Goal: Information Seeking & Learning: Learn about a topic

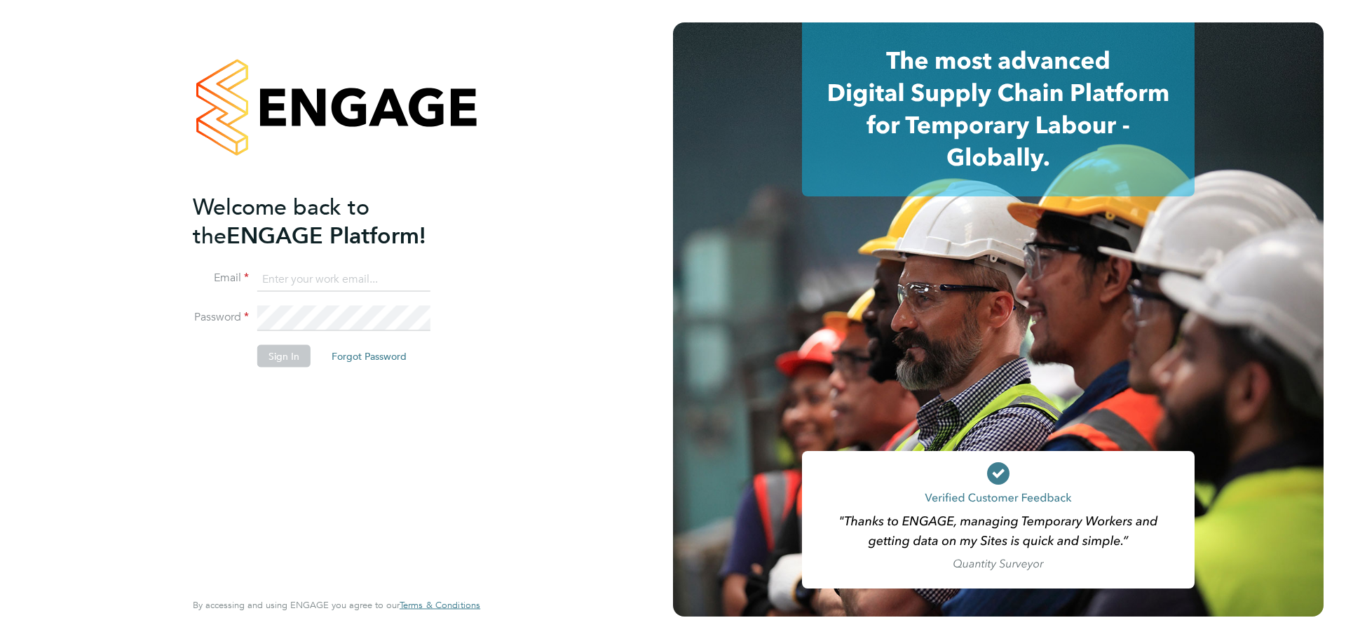
type input "jerin.aktar@morganhunt.com"
click at [266, 355] on button "Sign In" at bounding box center [283, 355] width 53 height 22
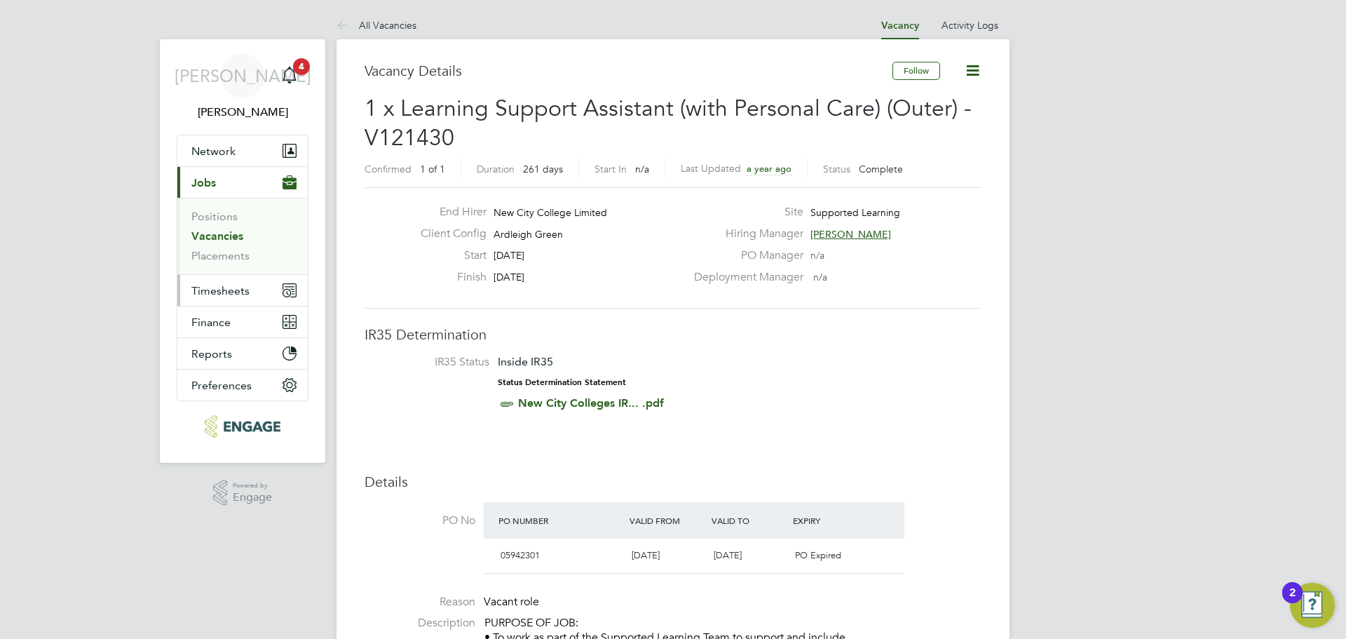
click at [237, 285] on span "Timesheets" at bounding box center [220, 290] width 58 height 13
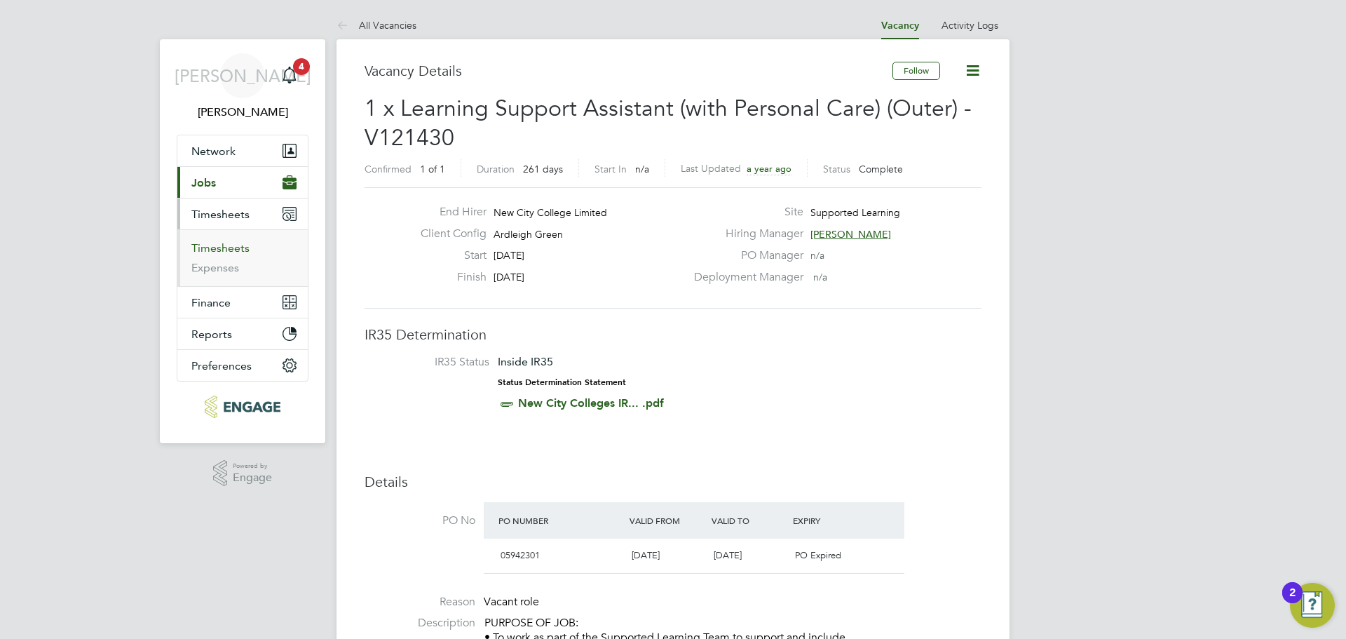
click at [243, 245] on link "Timesheets" at bounding box center [220, 247] width 58 height 13
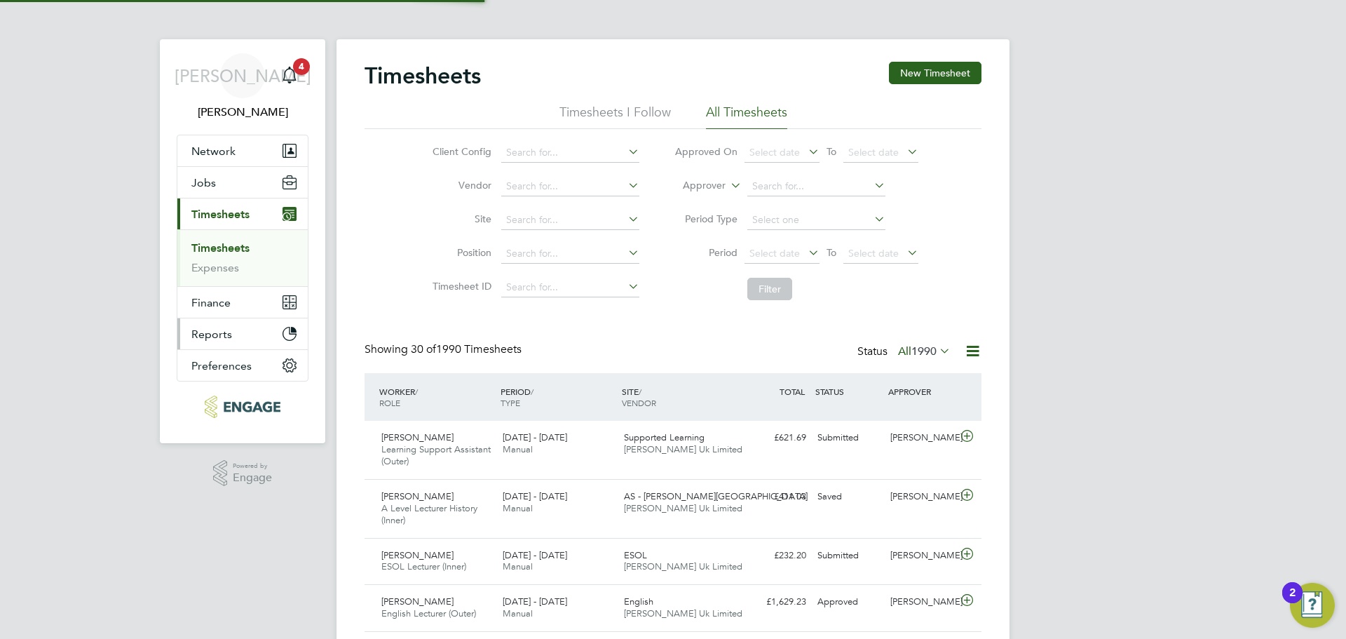
scroll to position [36, 122]
click at [790, 181] on input at bounding box center [816, 187] width 138 height 20
click at [840, 207] on li "Silv ia Faja" at bounding box center [816, 205] width 140 height 19
type input "Silvia Faja"
click at [784, 289] on button "Filter" at bounding box center [769, 289] width 45 height 22
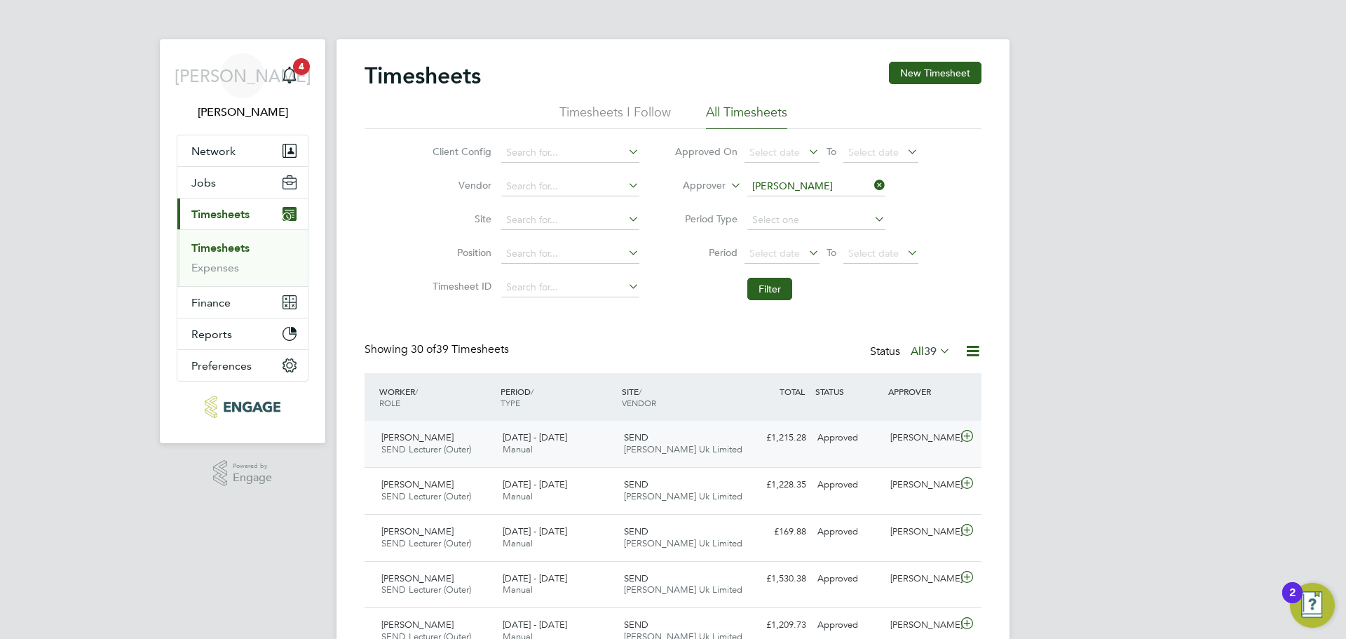
click at [649, 448] on span "[PERSON_NAME] Uk Limited" at bounding box center [683, 449] width 118 height 12
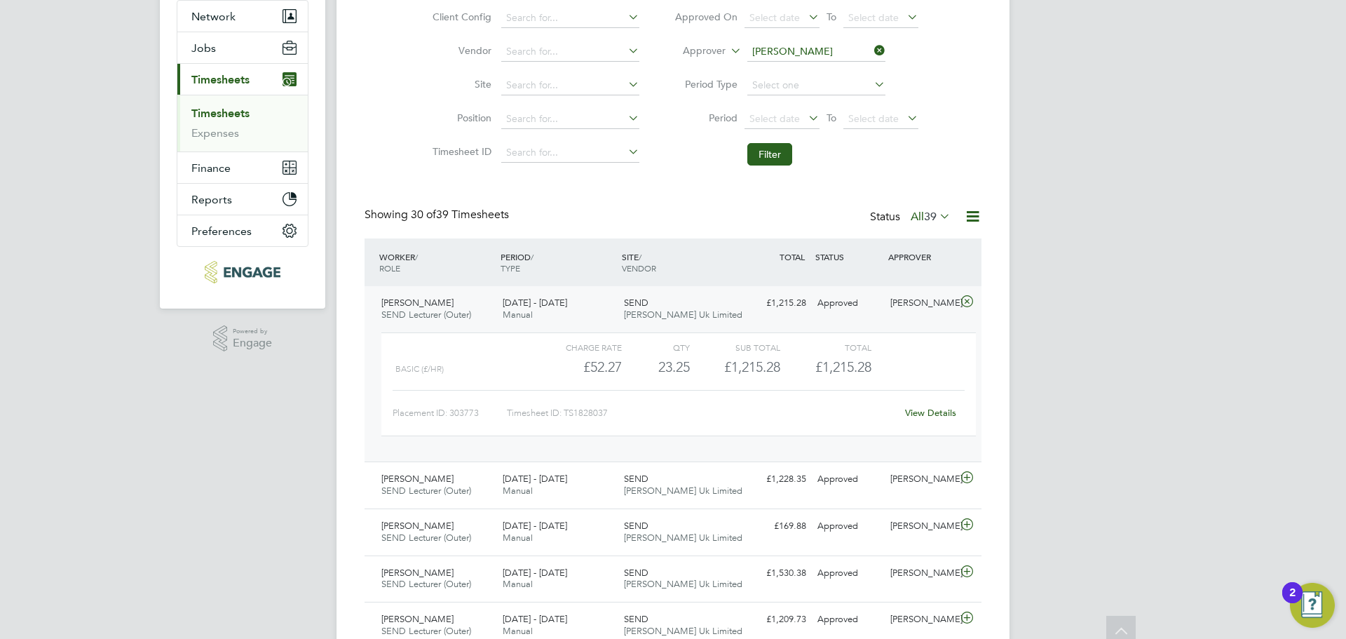
scroll to position [140, 0]
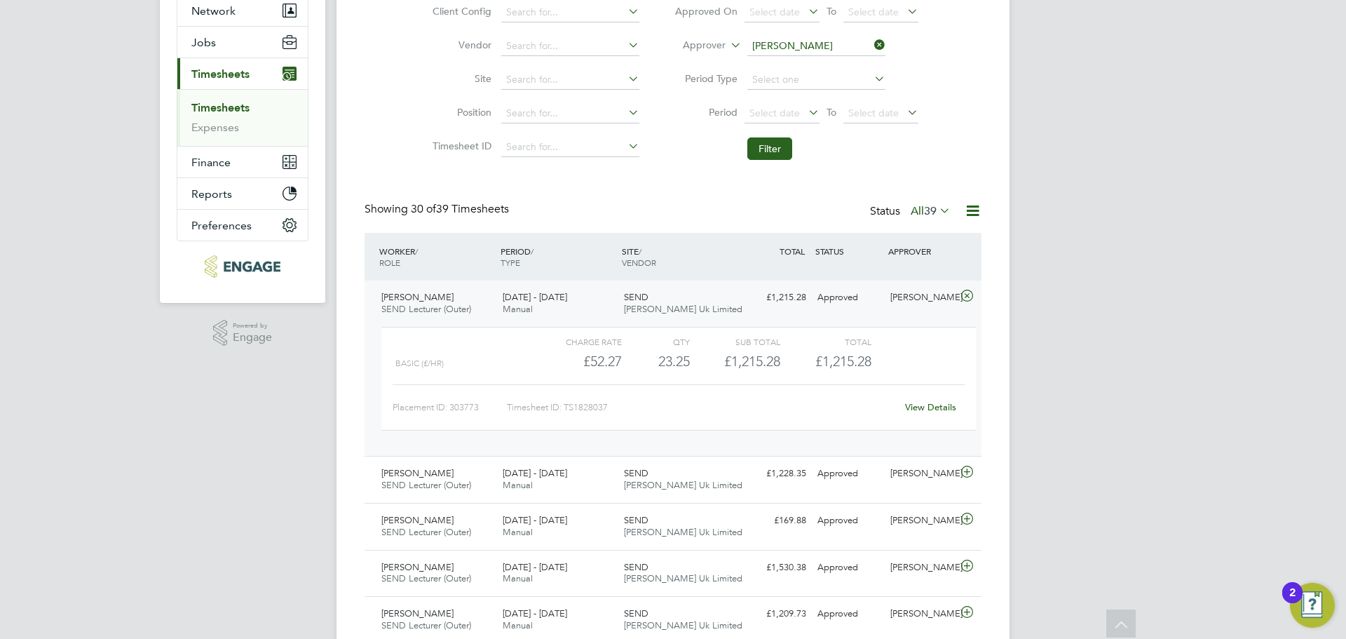
click at [871, 47] on icon at bounding box center [871, 45] width 0 height 20
click at [834, 46] on input at bounding box center [816, 46] width 138 height 20
click at [775, 60] on li "Emm a Wood" at bounding box center [816, 65] width 140 height 19
type input "Emma Wood"
click at [776, 140] on button "Filter" at bounding box center [769, 148] width 45 height 22
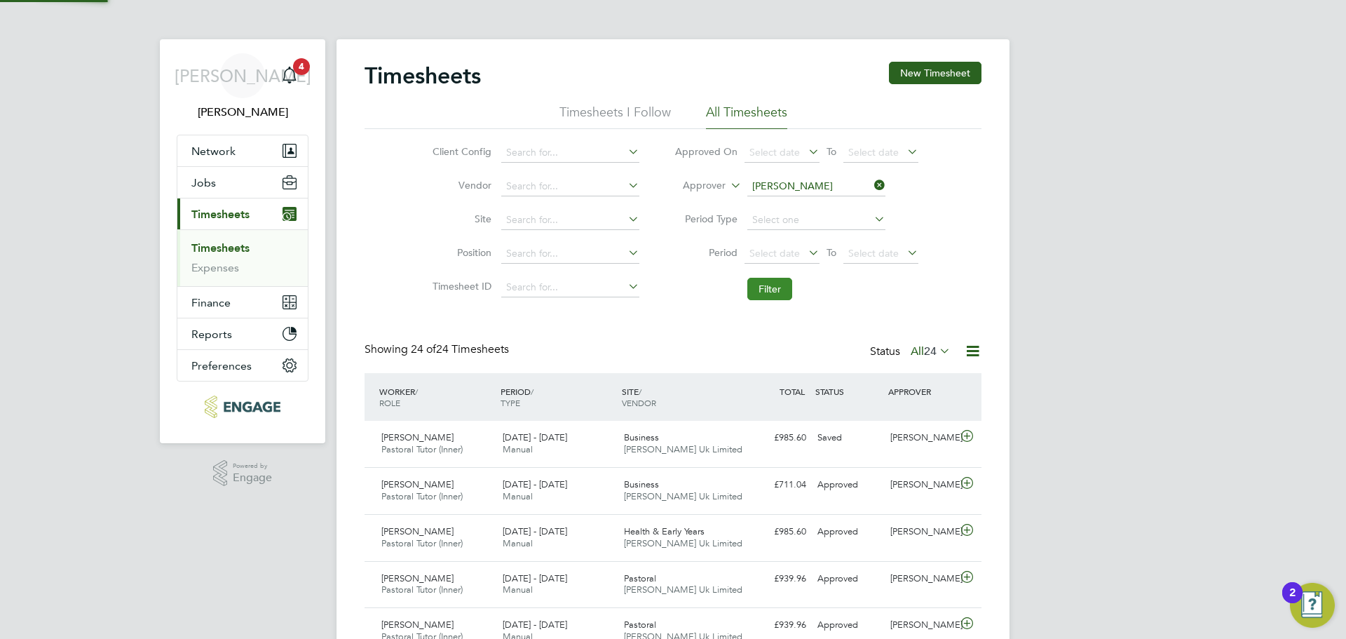
scroll to position [7, 7]
click at [871, 183] on icon at bounding box center [871, 185] width 0 height 20
drag, startPoint x: 810, startPoint y: 186, endPoint x: 766, endPoint y: 188, distance: 44.2
click at [799, 188] on input at bounding box center [816, 187] width 138 height 20
drag, startPoint x: 834, startPoint y: 203, endPoint x: 813, endPoint y: 242, distance: 44.9
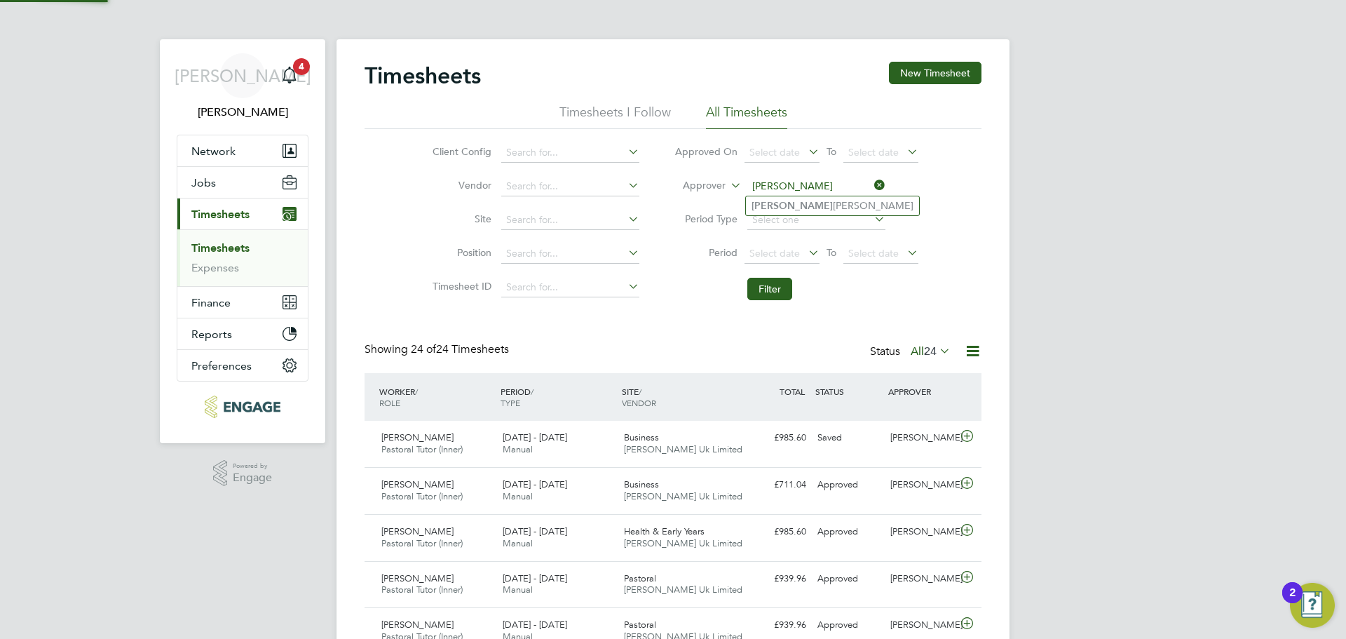
click at [834, 203] on li "Kerry Baker" at bounding box center [832, 205] width 173 height 19
type input "Kerry Baker"
click at [785, 294] on button "Filter" at bounding box center [769, 289] width 45 height 22
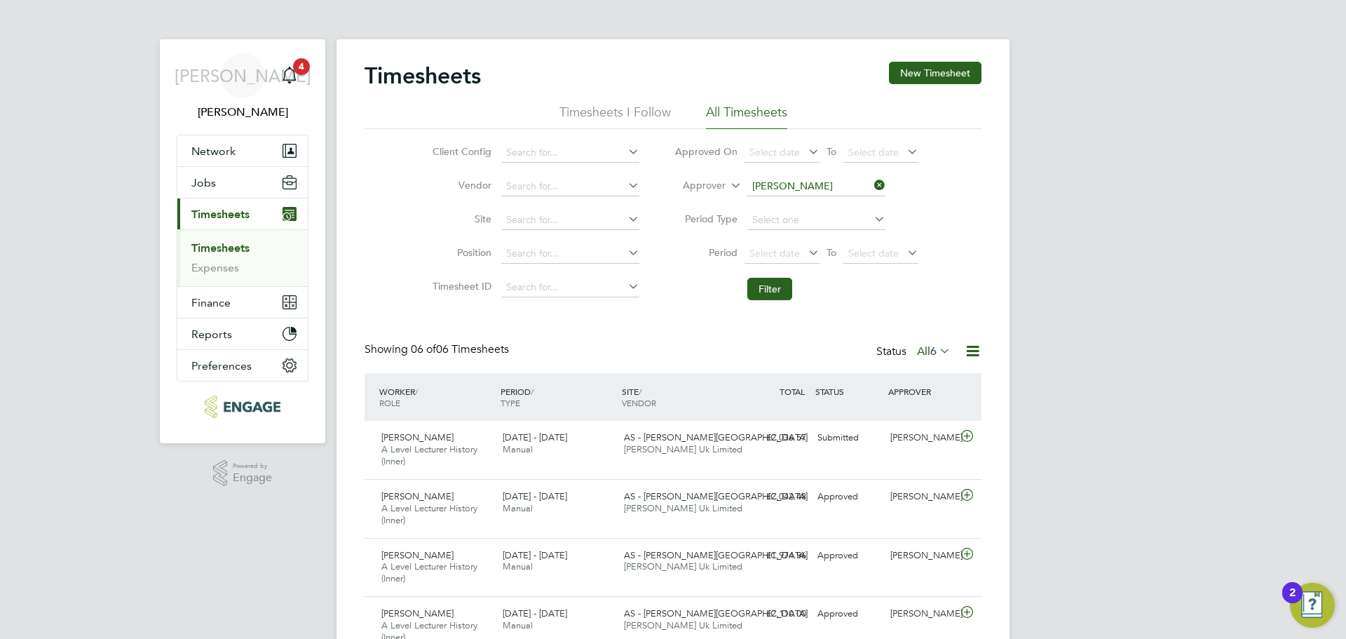
click at [233, 252] on link "Timesheets" at bounding box center [220, 247] width 58 height 13
click at [927, 351] on label "All 6" at bounding box center [934, 351] width 34 height 14
click at [927, 417] on li "Submitted" at bounding box center [931, 416] width 64 height 20
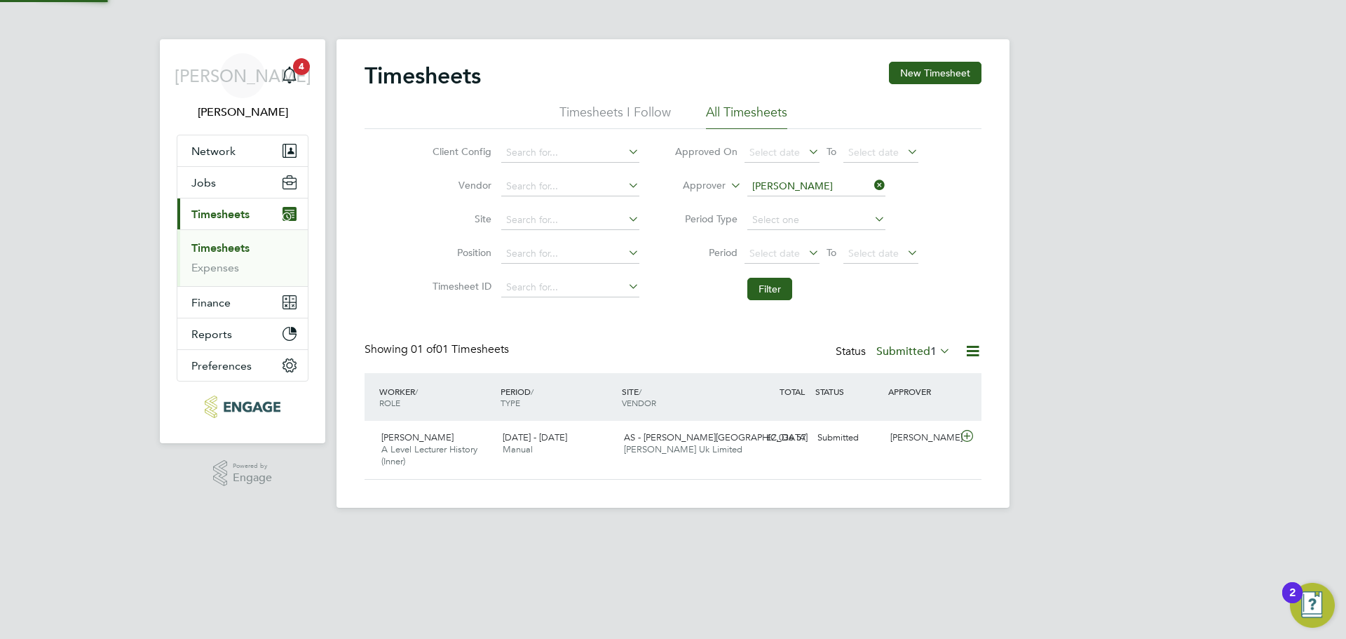
scroll to position [36, 122]
click at [239, 264] on li "Expenses" at bounding box center [243, 268] width 105 height 14
click at [265, 193] on button "Jobs" at bounding box center [242, 182] width 130 height 31
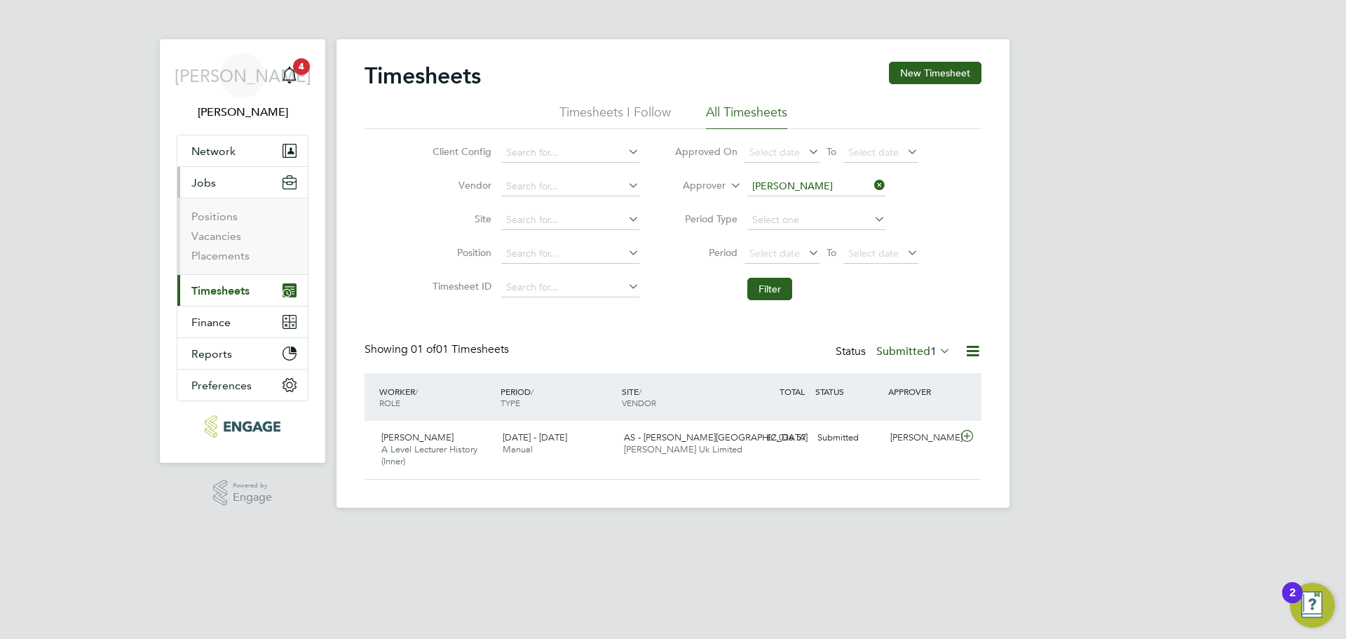
click at [199, 225] on li "Positions" at bounding box center [243, 220] width 105 height 20
click at [207, 235] on link "Vacancies" at bounding box center [216, 235] width 50 height 13
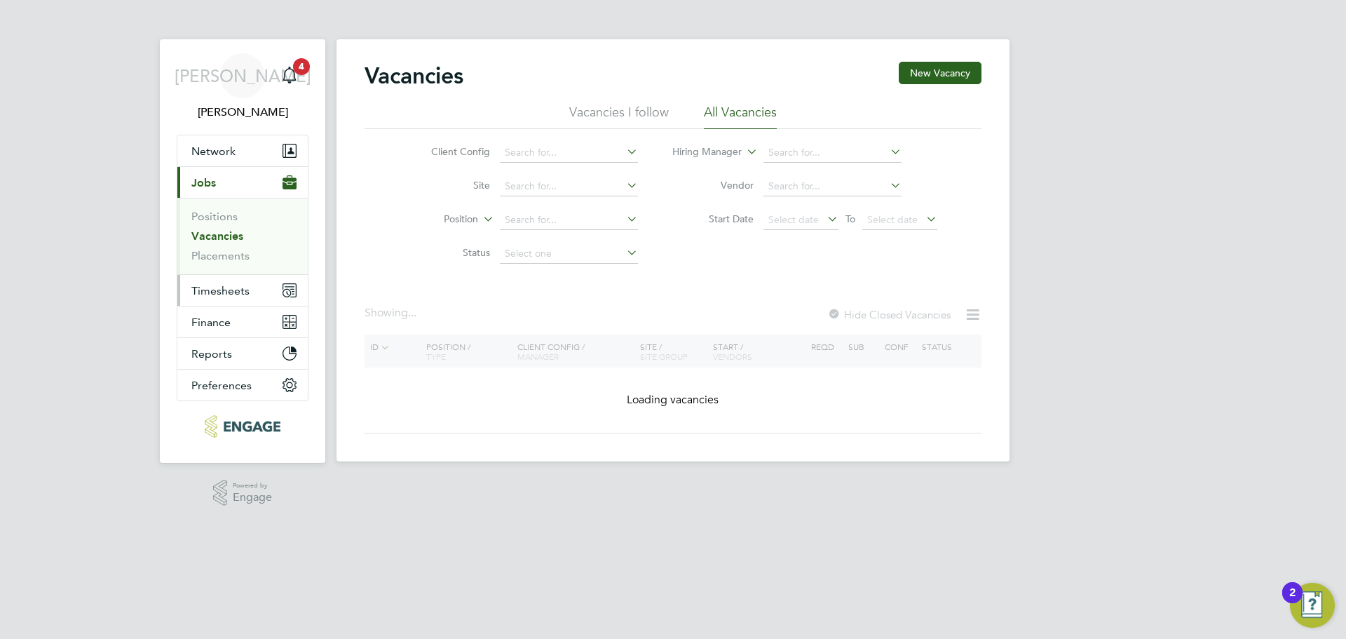
click at [210, 278] on button "Timesheets" at bounding box center [242, 290] width 130 height 31
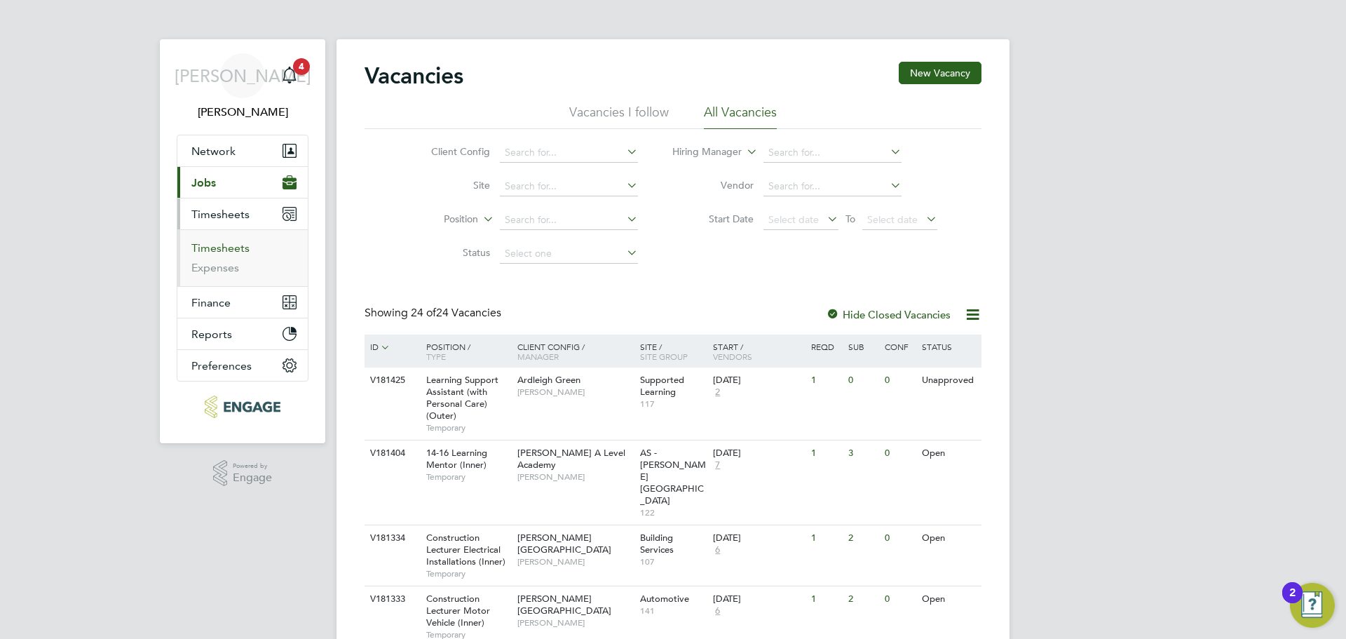
drag, startPoint x: 226, startPoint y: 249, endPoint x: 243, endPoint y: 247, distance: 17.0
click at [227, 249] on link "Timesheets" at bounding box center [220, 247] width 58 height 13
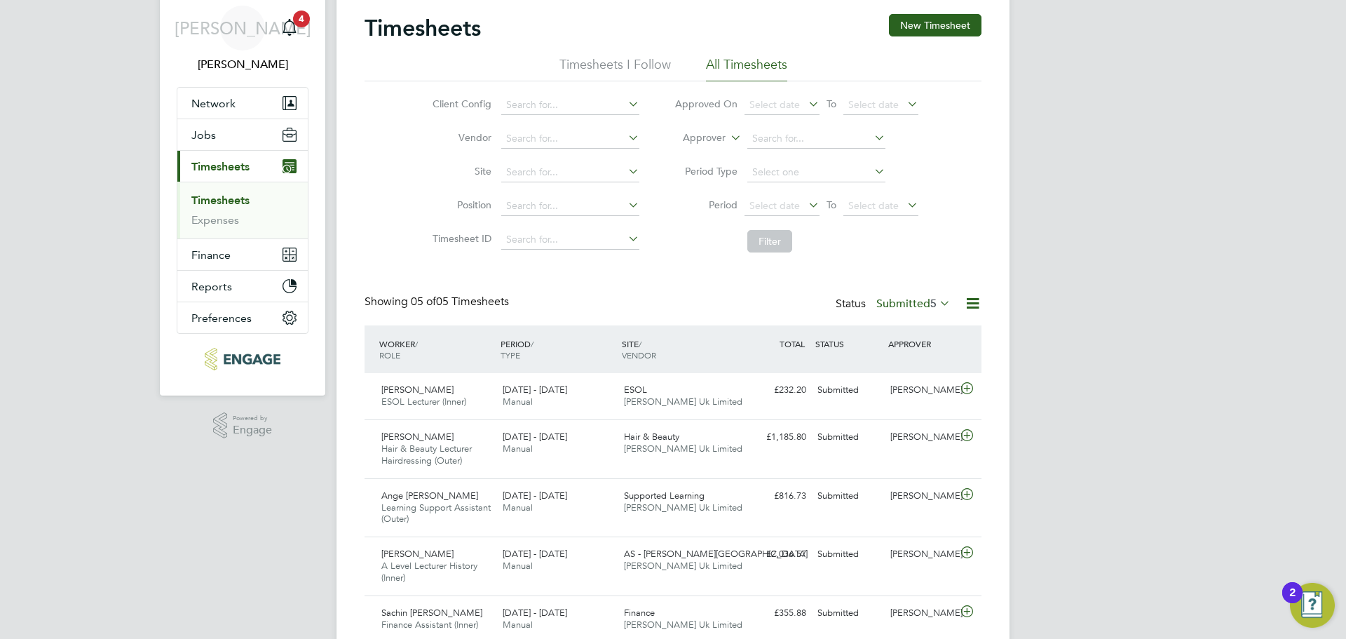
scroll to position [102, 0]
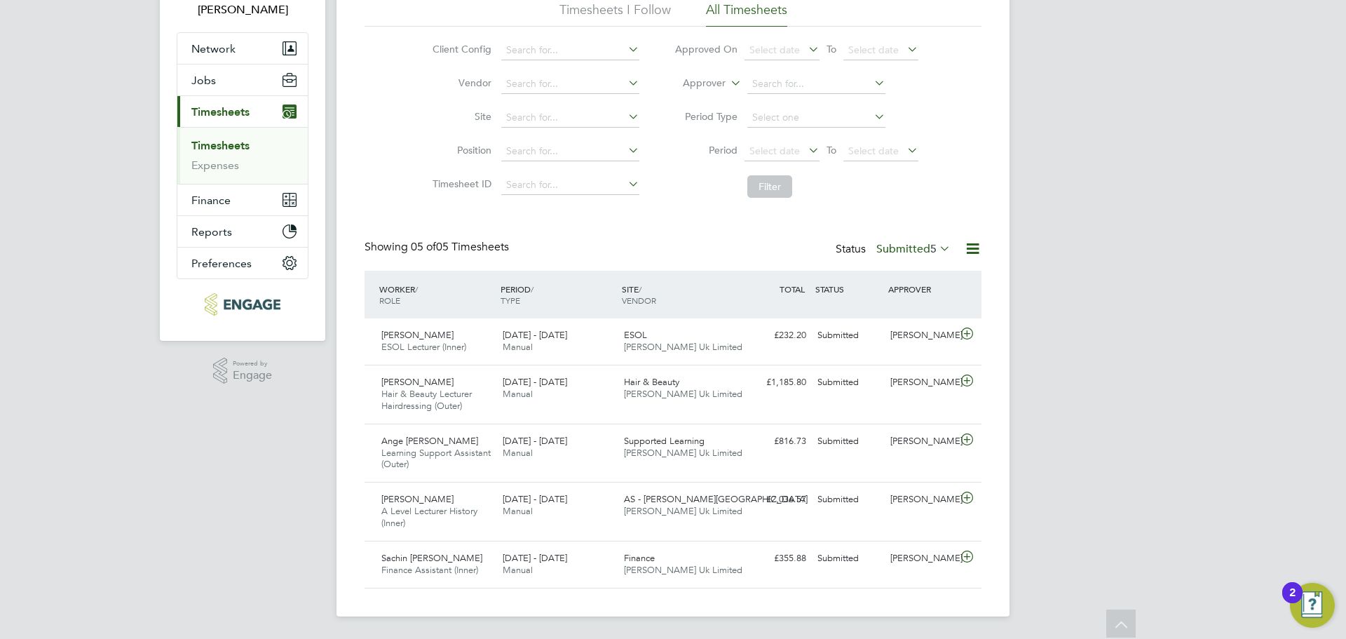
drag, startPoint x: 226, startPoint y: 142, endPoint x: 227, endPoint y: 130, distance: 11.3
click at [226, 141] on link "Timesheets" at bounding box center [220, 145] width 58 height 13
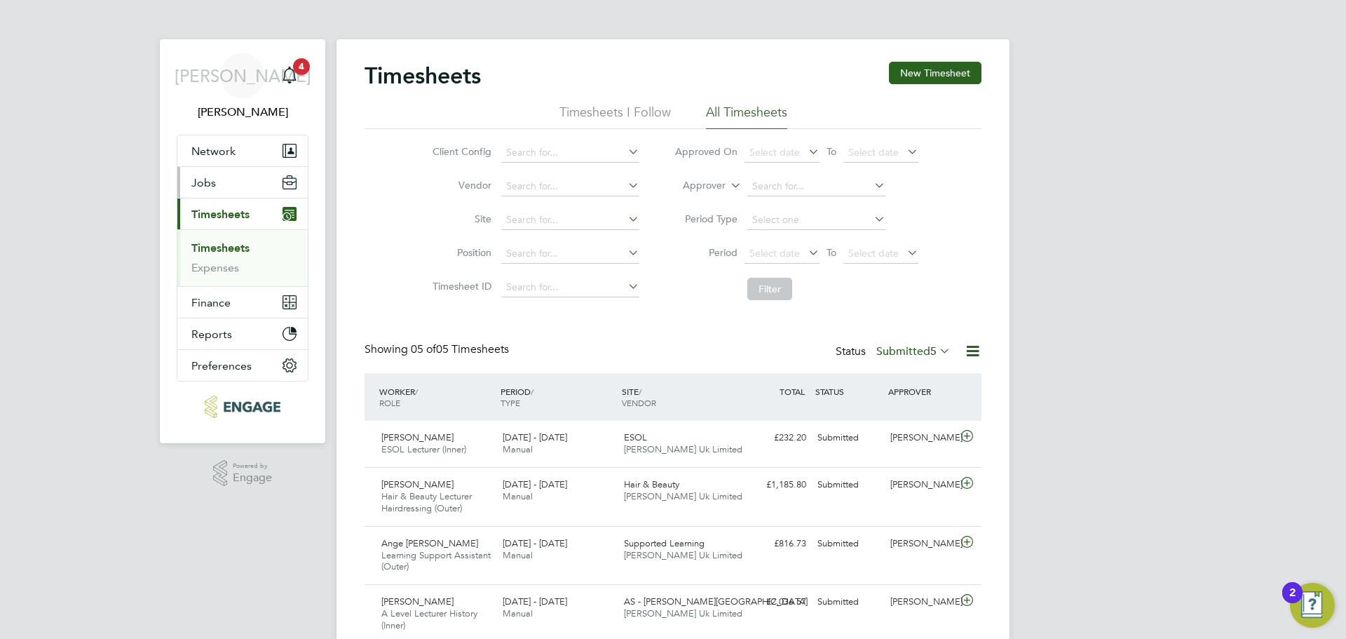
click at [231, 189] on button "Jobs" at bounding box center [242, 182] width 130 height 31
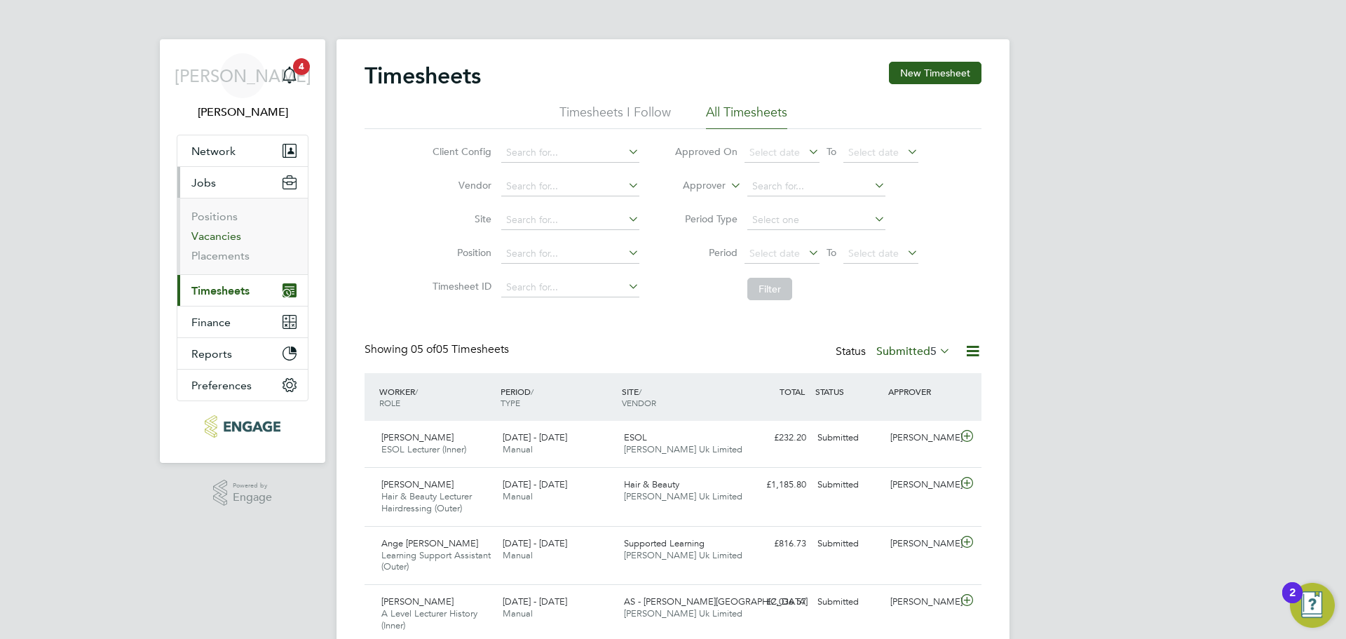
click at [222, 237] on link "Vacancies" at bounding box center [216, 235] width 50 height 13
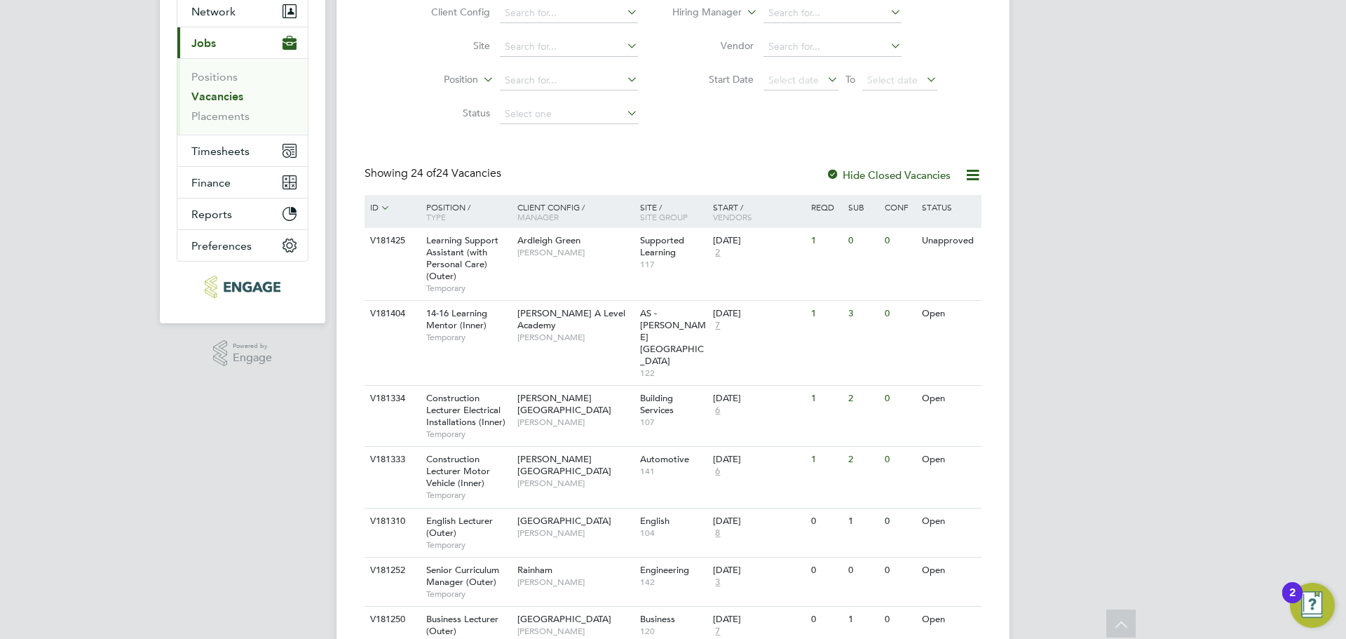
scroll to position [140, 0]
click at [719, 251] on span "2" at bounding box center [717, 252] width 9 height 12
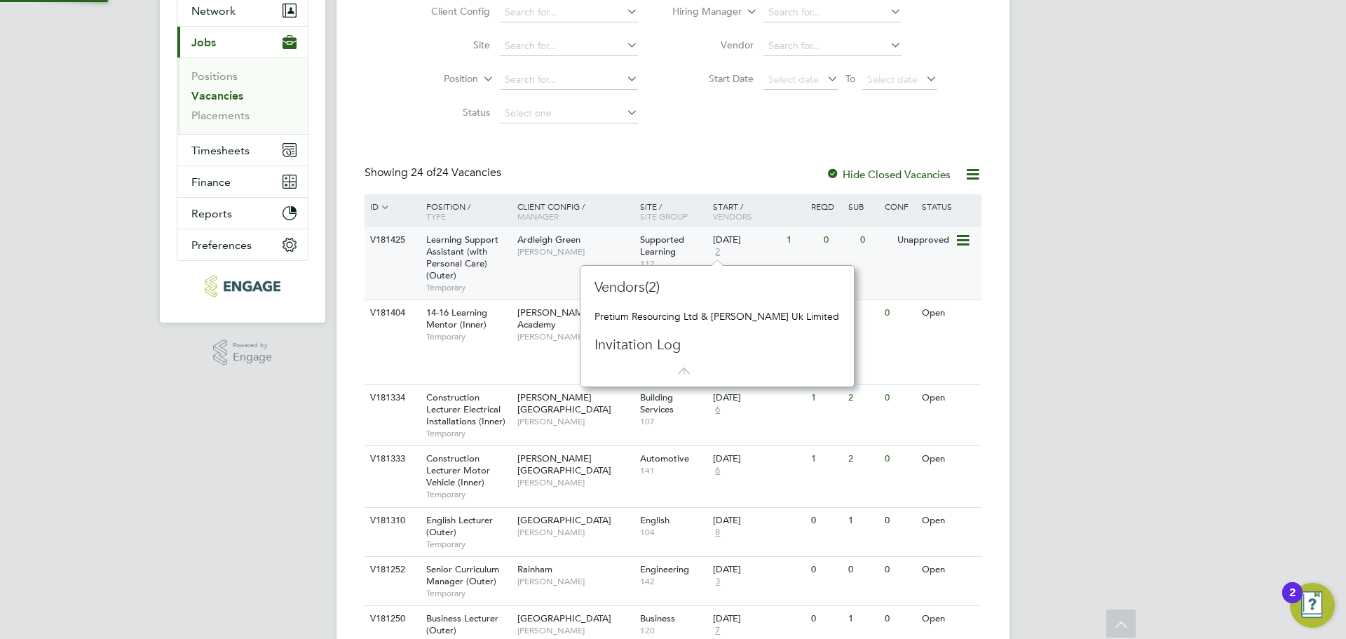
scroll to position [13, 10]
click at [522, 257] on span "Karen Marcelline" at bounding box center [575, 251] width 116 height 11
click at [534, 331] on span "[PERSON_NAME]" at bounding box center [575, 336] width 116 height 11
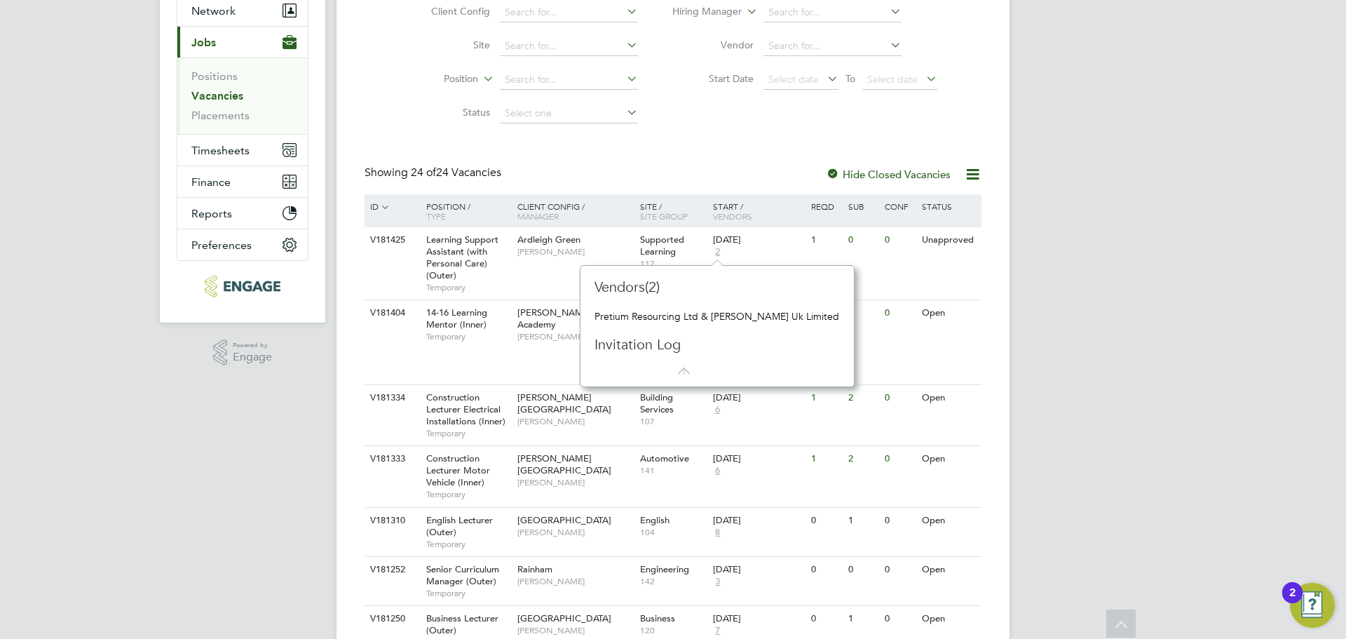
click at [268, 374] on div ".st0{fill:#C0C1C2;} Powered by Engage" at bounding box center [242, 352] width 165 height 60
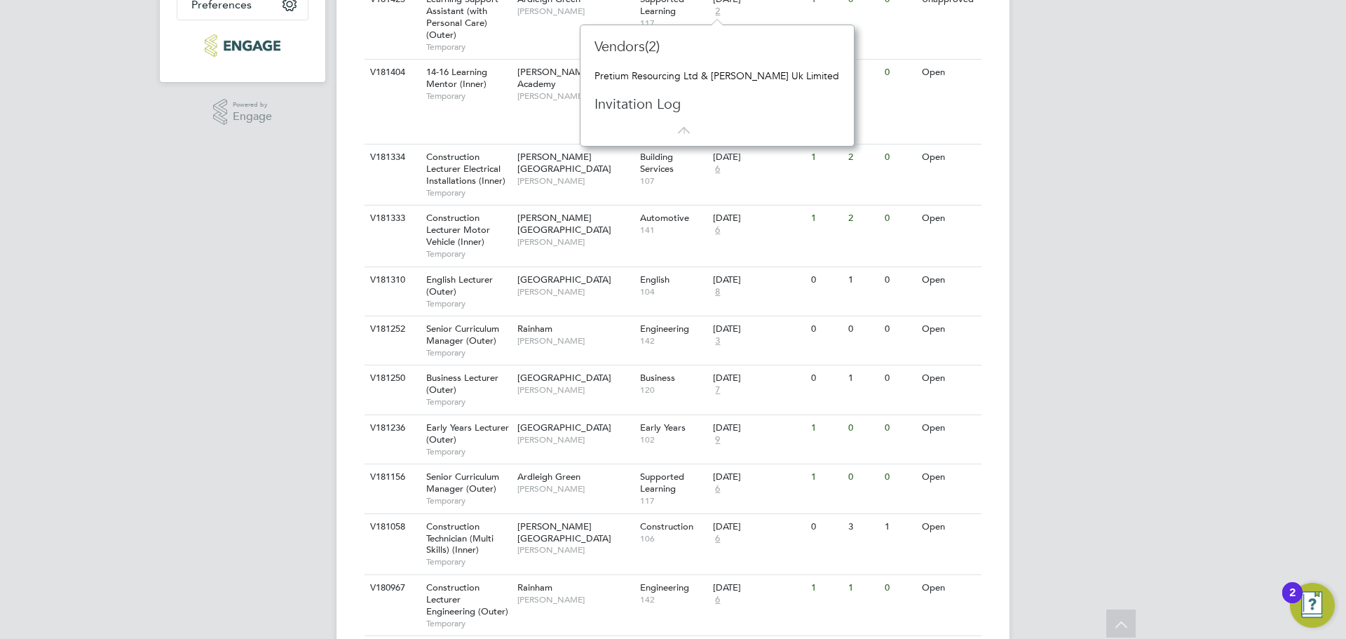
scroll to position [421, 0]
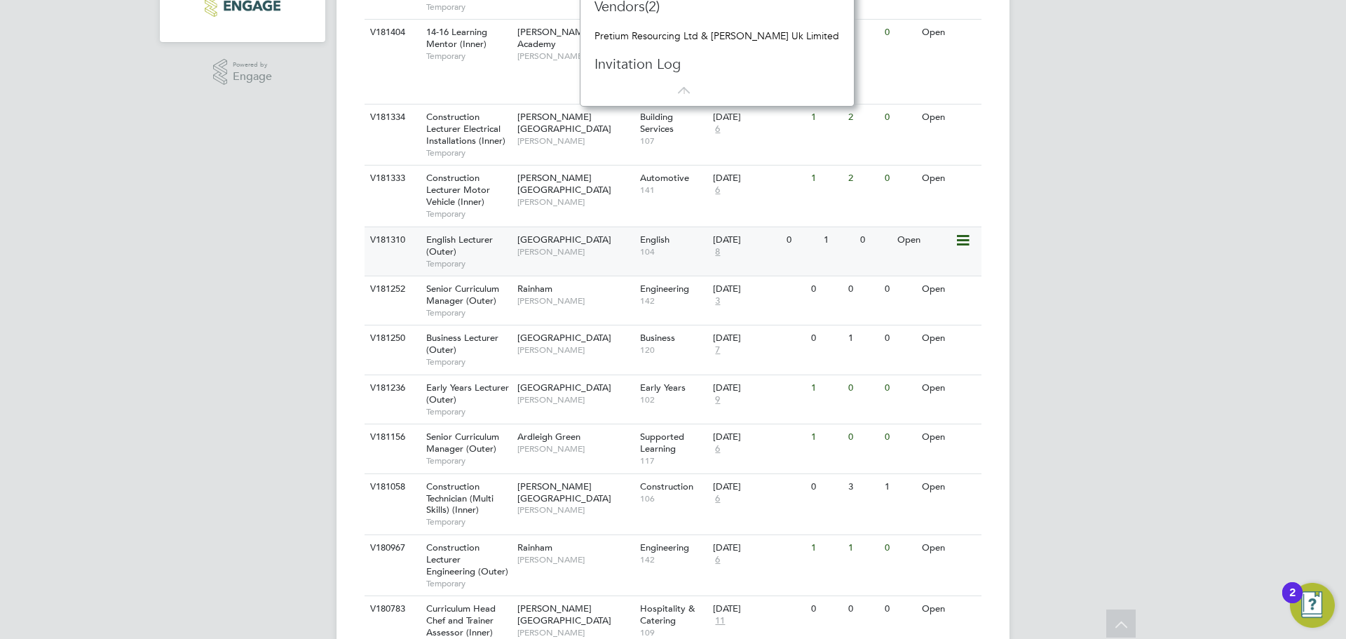
click at [532, 227] on div "Redbridge Campus Daria Gregory" at bounding box center [575, 245] width 123 height 36
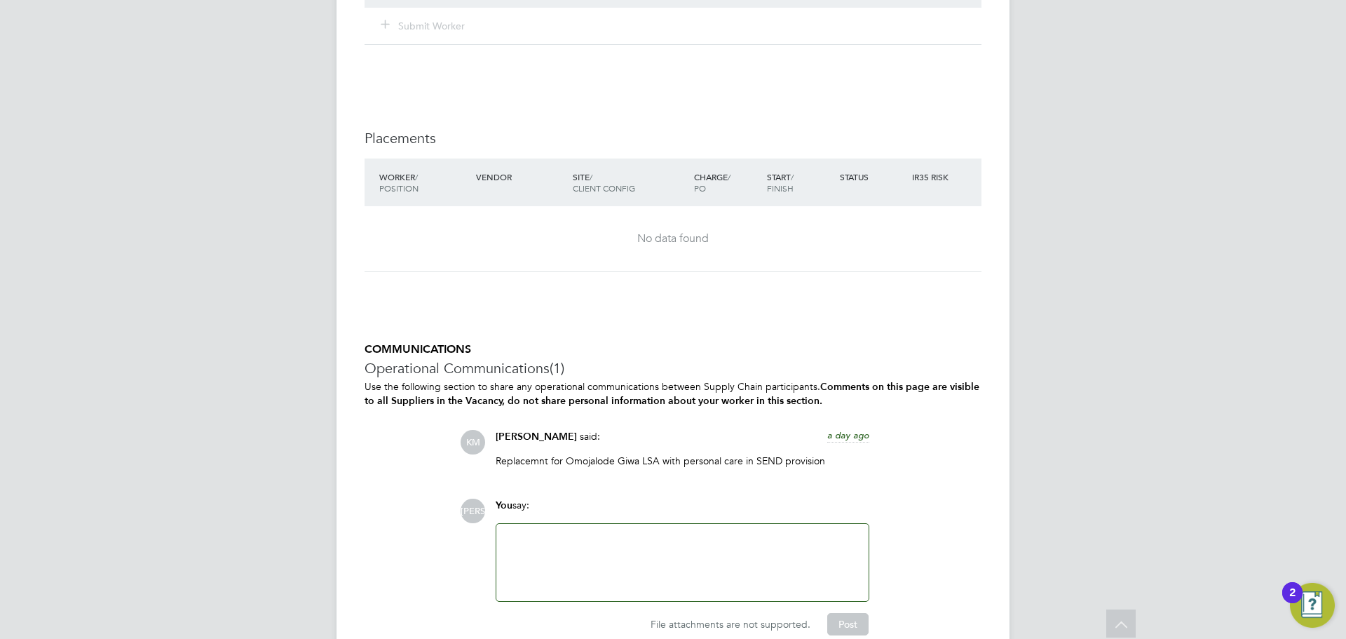
scroll to position [2874, 0]
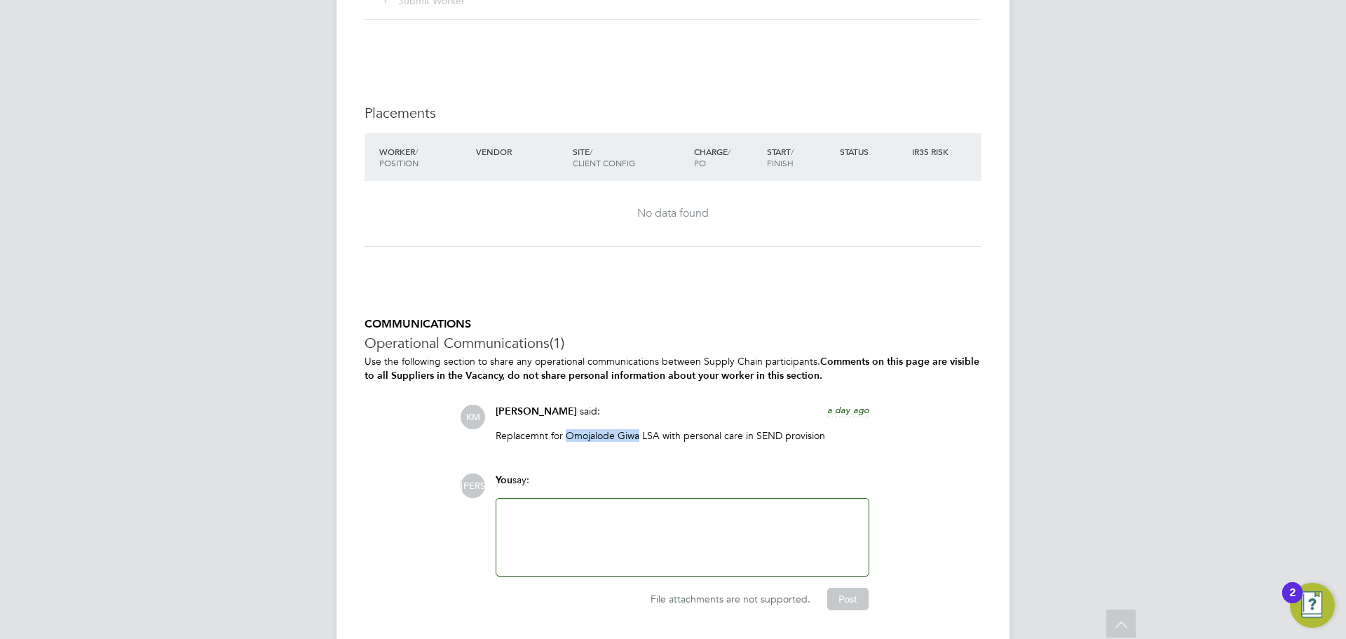
drag, startPoint x: 637, startPoint y: 433, endPoint x: 568, endPoint y: 438, distance: 69.6
click at [568, 438] on p "Replacemnt for Omojalode Giwa LSA with personal care in SEND provision" at bounding box center [683, 435] width 374 height 13
copy p "Omojalode Giwa"
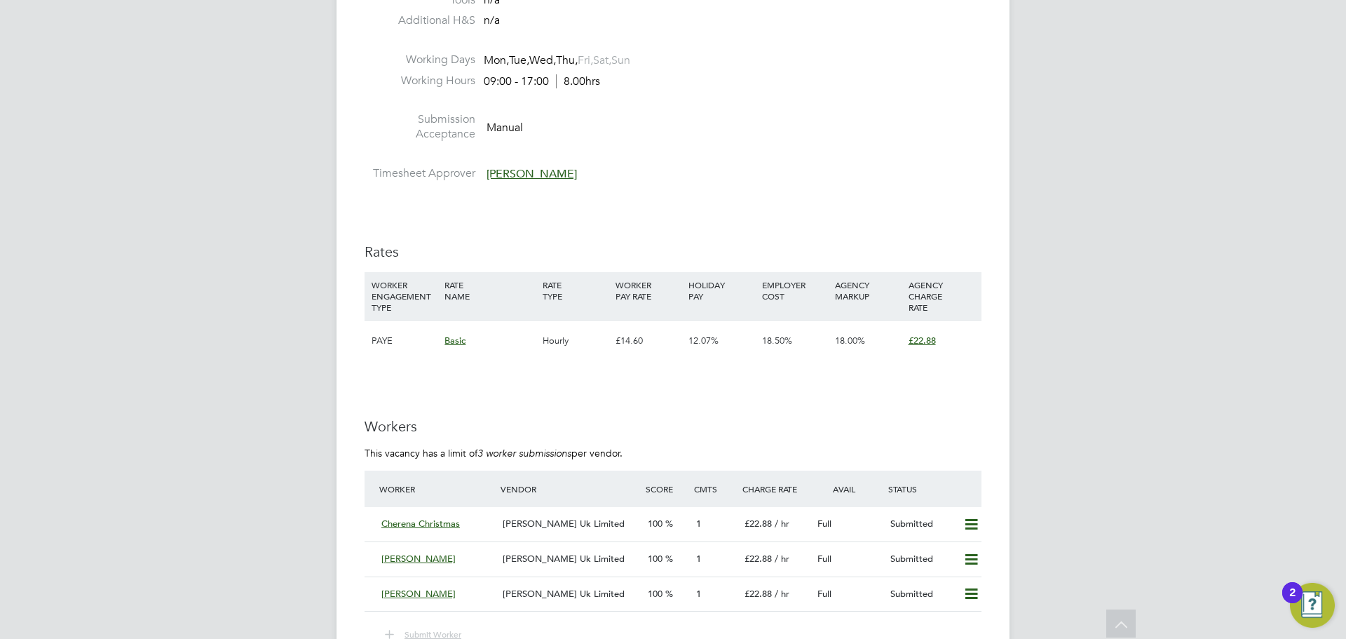
scroll to position [1612, 0]
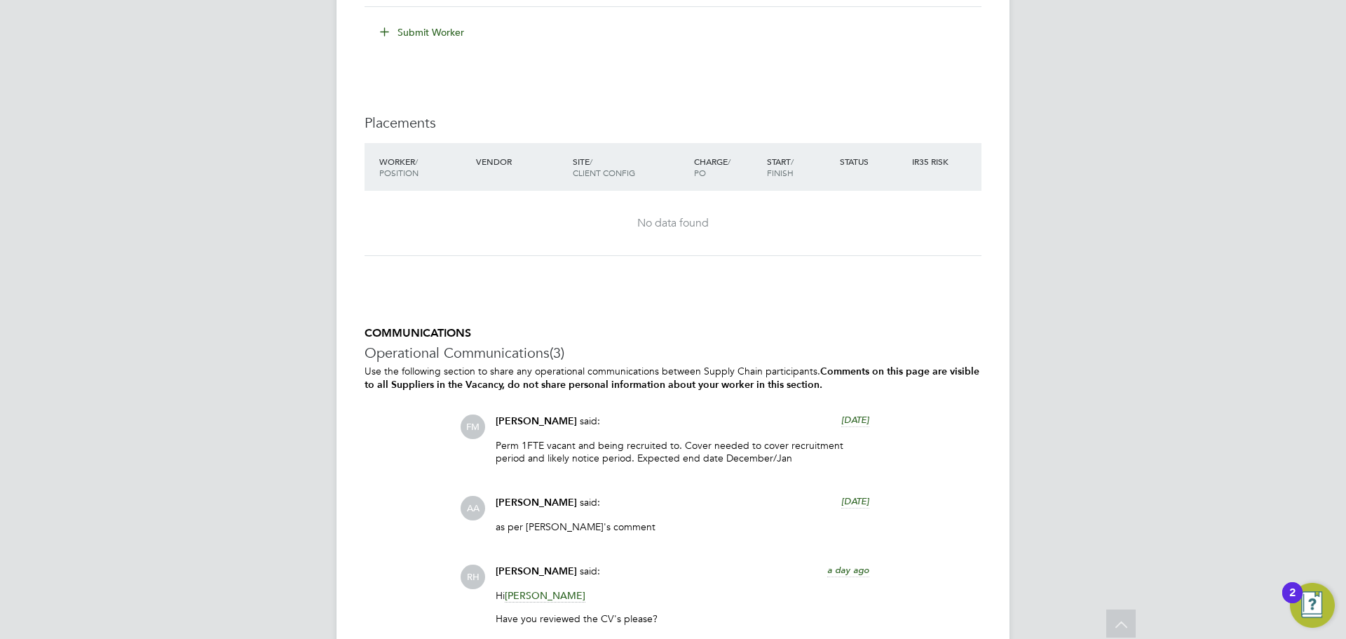
scroll to position [2384, 0]
